Goal: Task Accomplishment & Management: Manage account settings

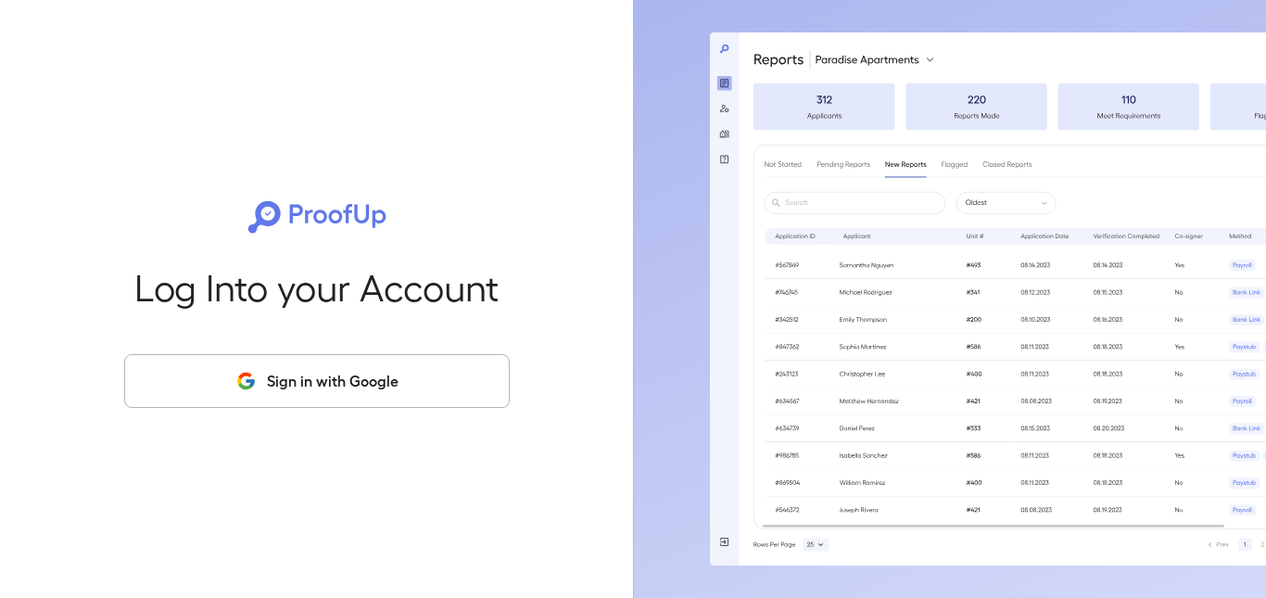
click at [381, 389] on button "Sign in with Google" at bounding box center [317, 381] width 386 height 54
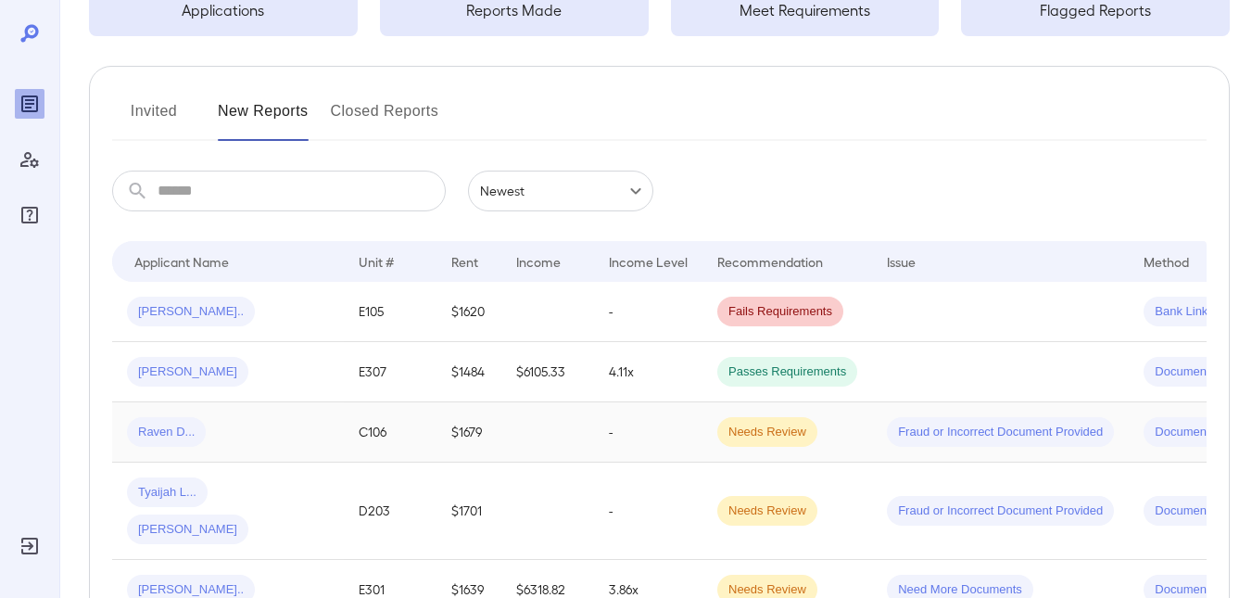
scroll to position [185, 0]
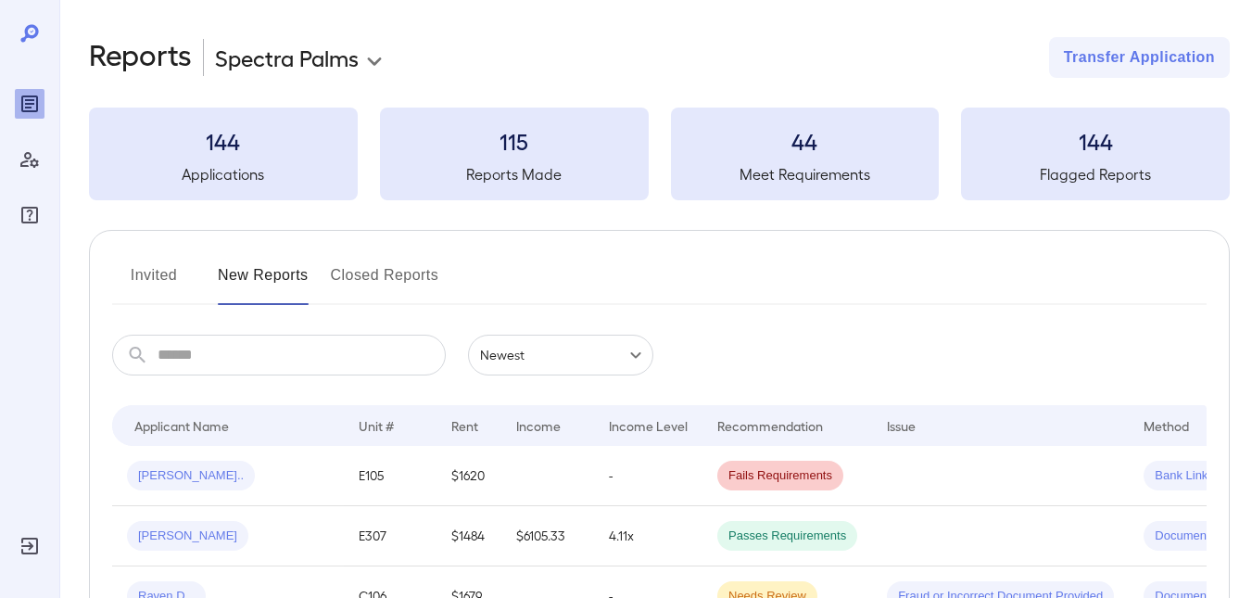
click at [154, 272] on button "Invited" at bounding box center [153, 282] width 83 height 44
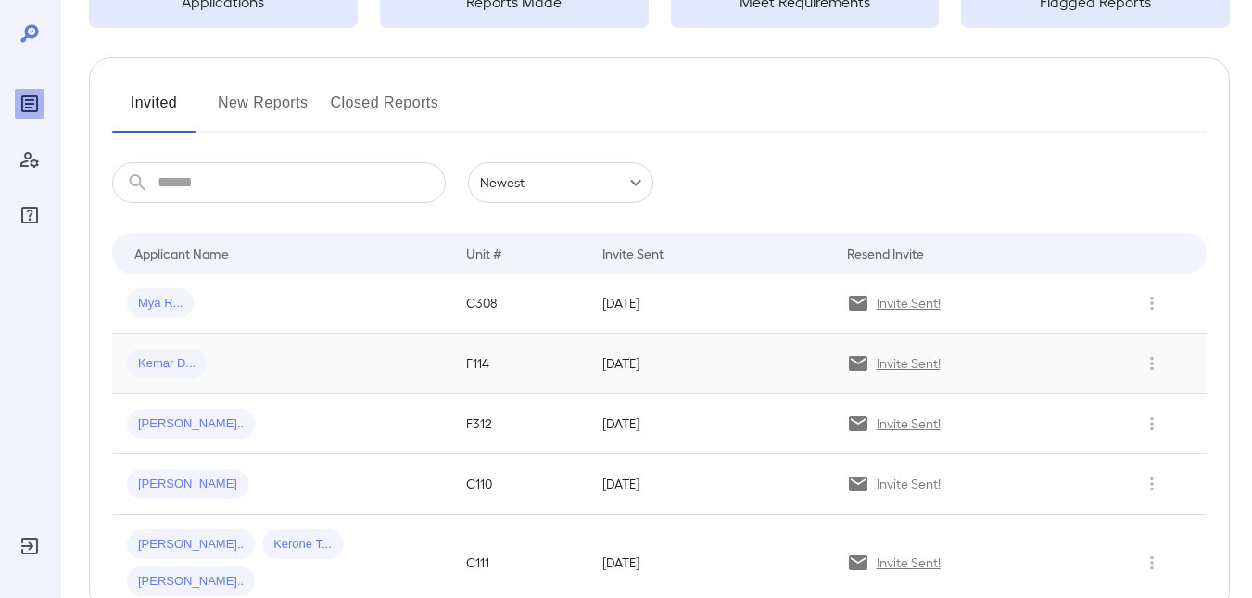
scroll to position [185, 0]
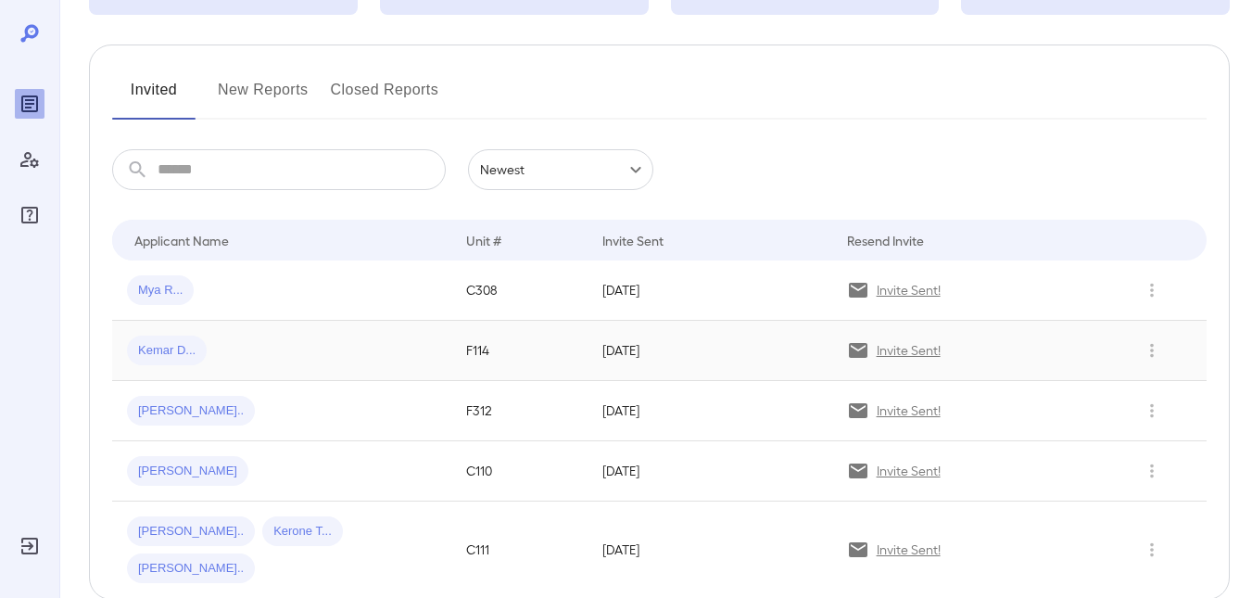
click at [363, 347] on div "Kemar D..." at bounding box center [282, 351] width 310 height 30
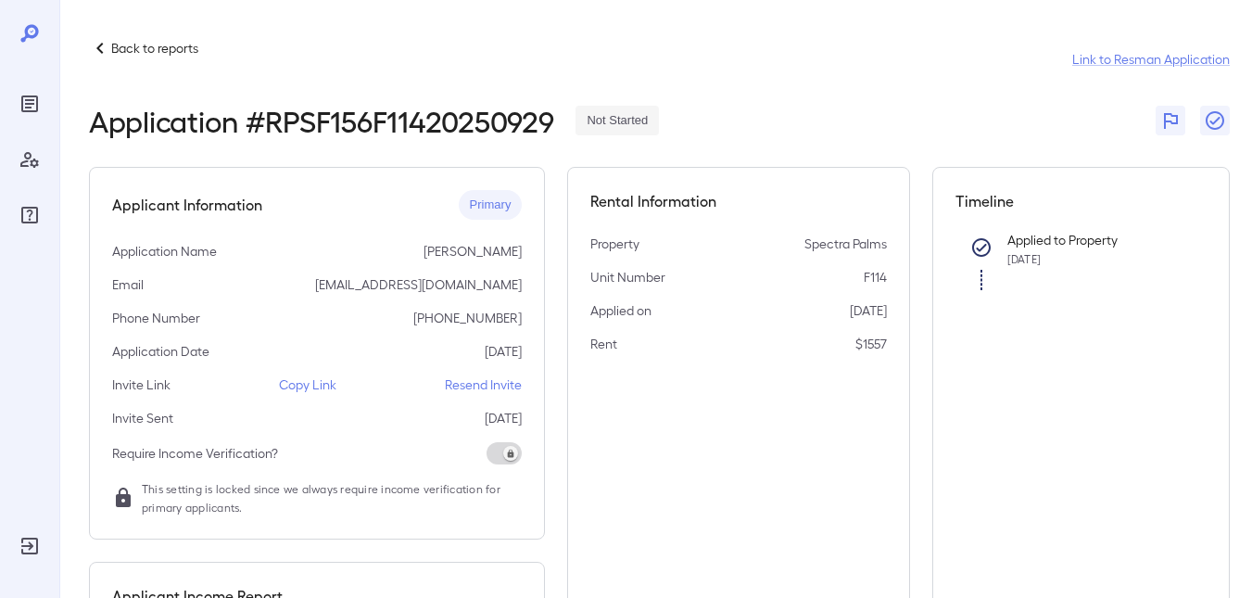
click at [306, 386] on p "Copy Link" at bounding box center [307, 384] width 57 height 19
click at [174, 51] on p "Back to reports" at bounding box center [154, 48] width 87 height 19
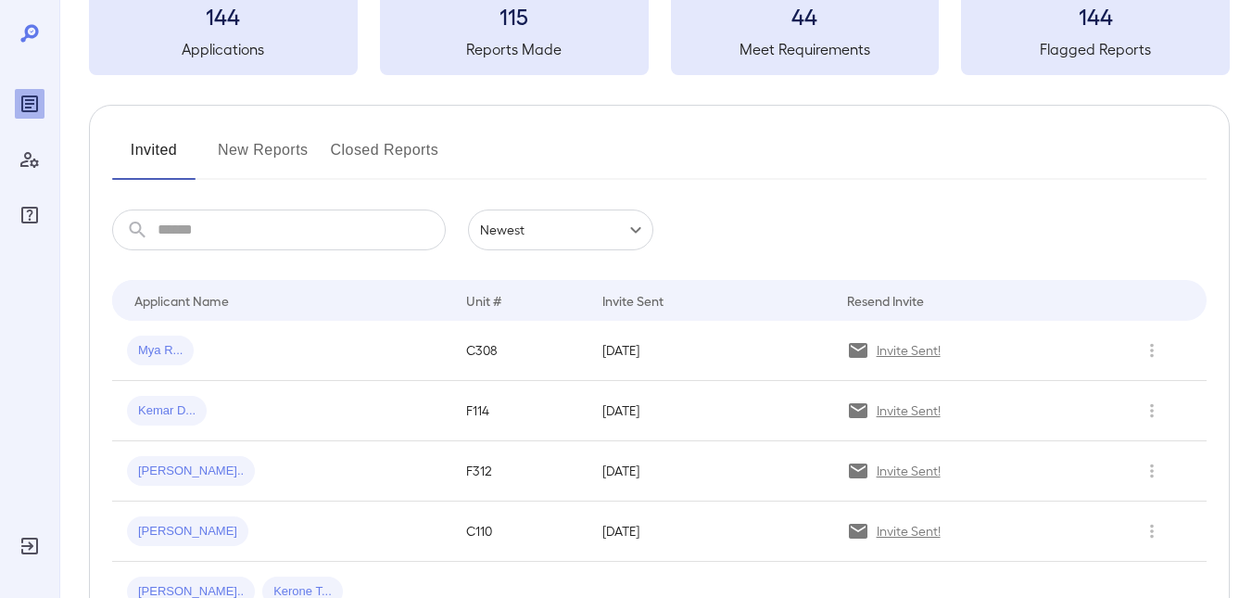
scroll to position [93, 0]
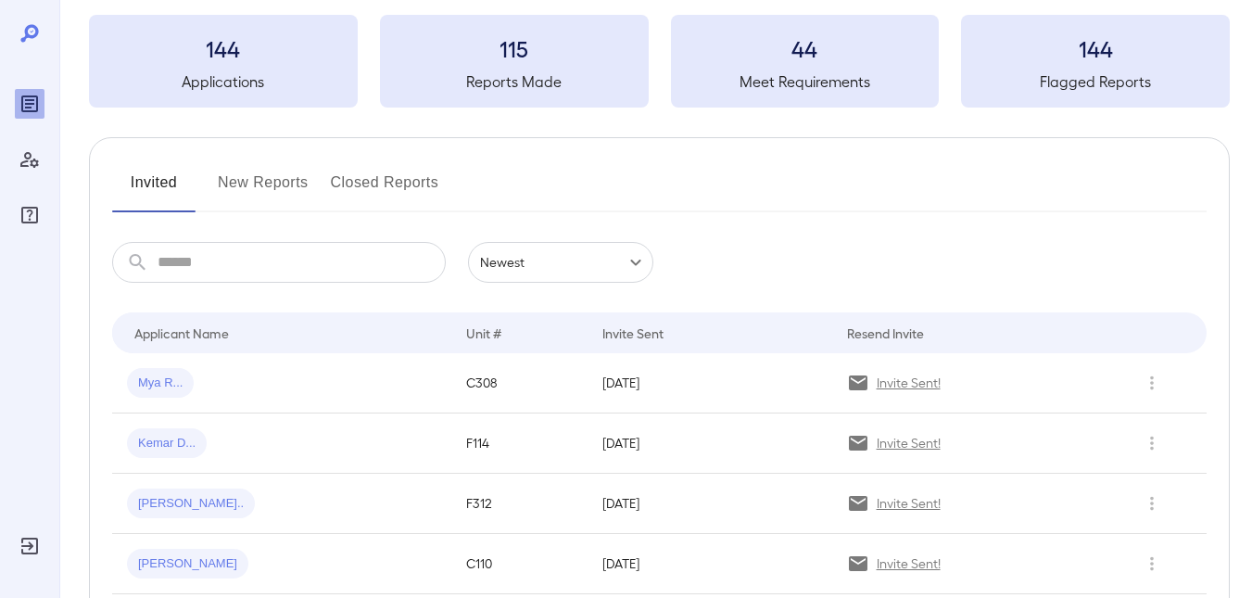
click at [239, 185] on button "New Reports" at bounding box center [263, 190] width 91 height 44
